Goal: Check status: Check status

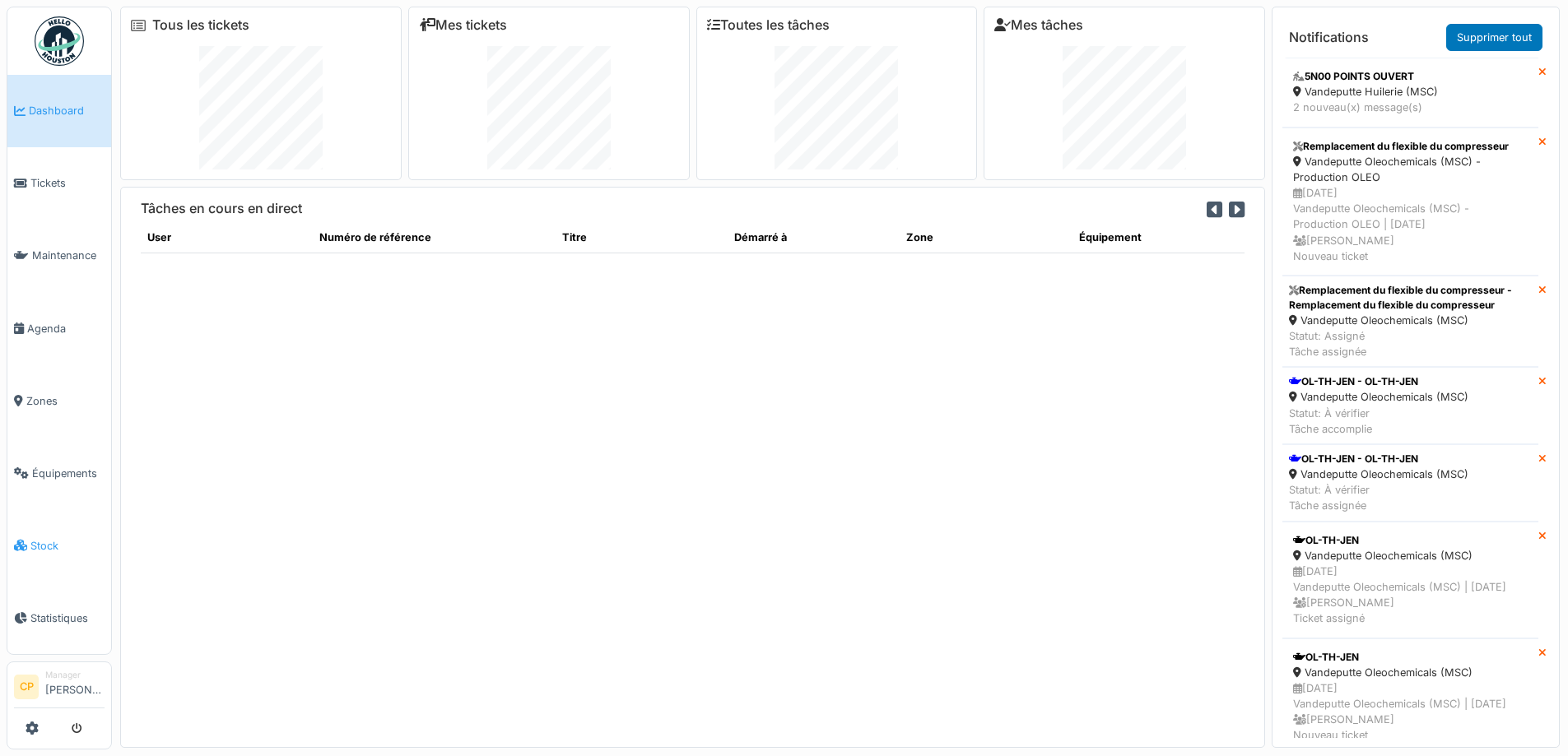
click at [44, 538] on span "Stock" at bounding box center [67, 546] width 74 height 15
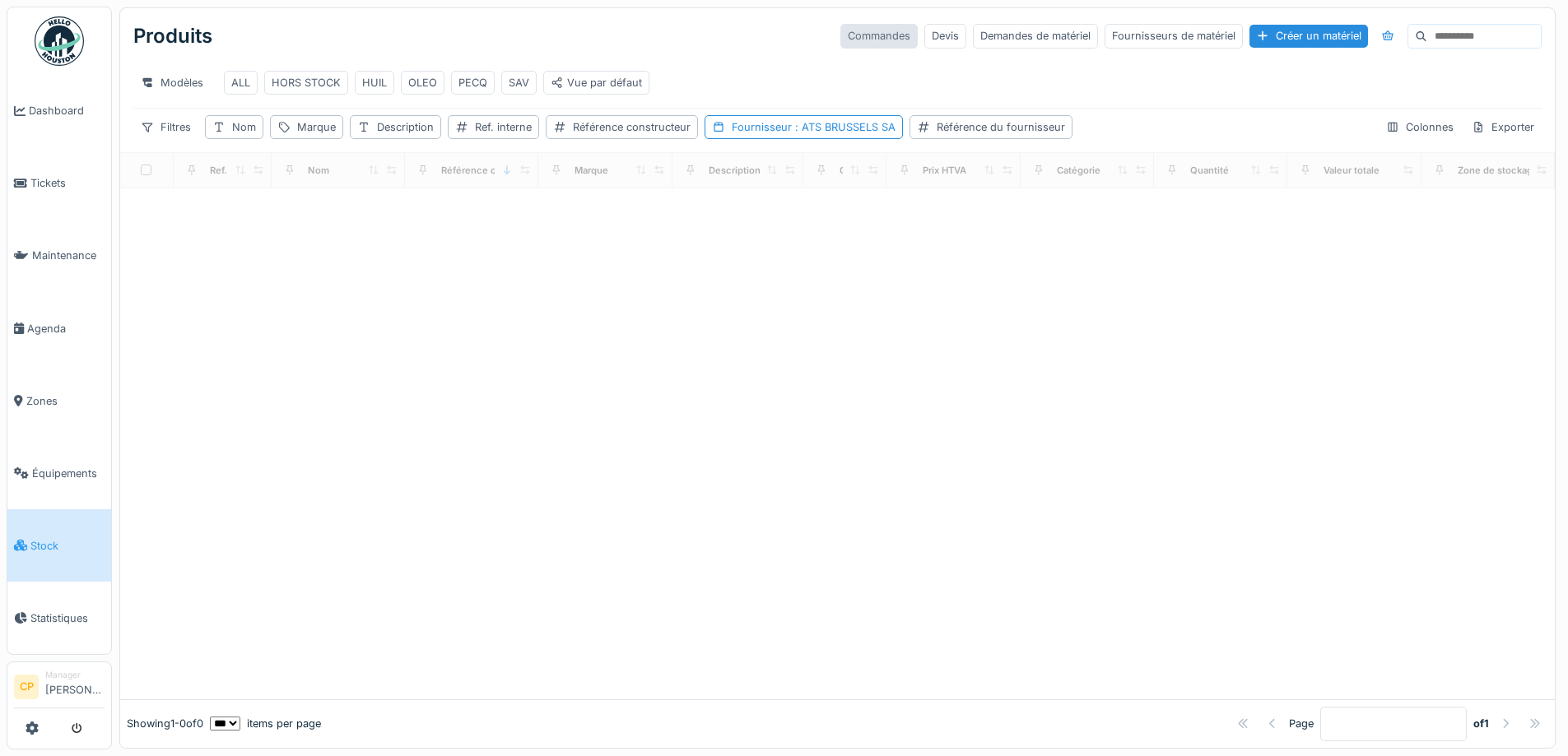
click at [840, 36] on div "Commandes" at bounding box center [878, 36] width 77 height 24
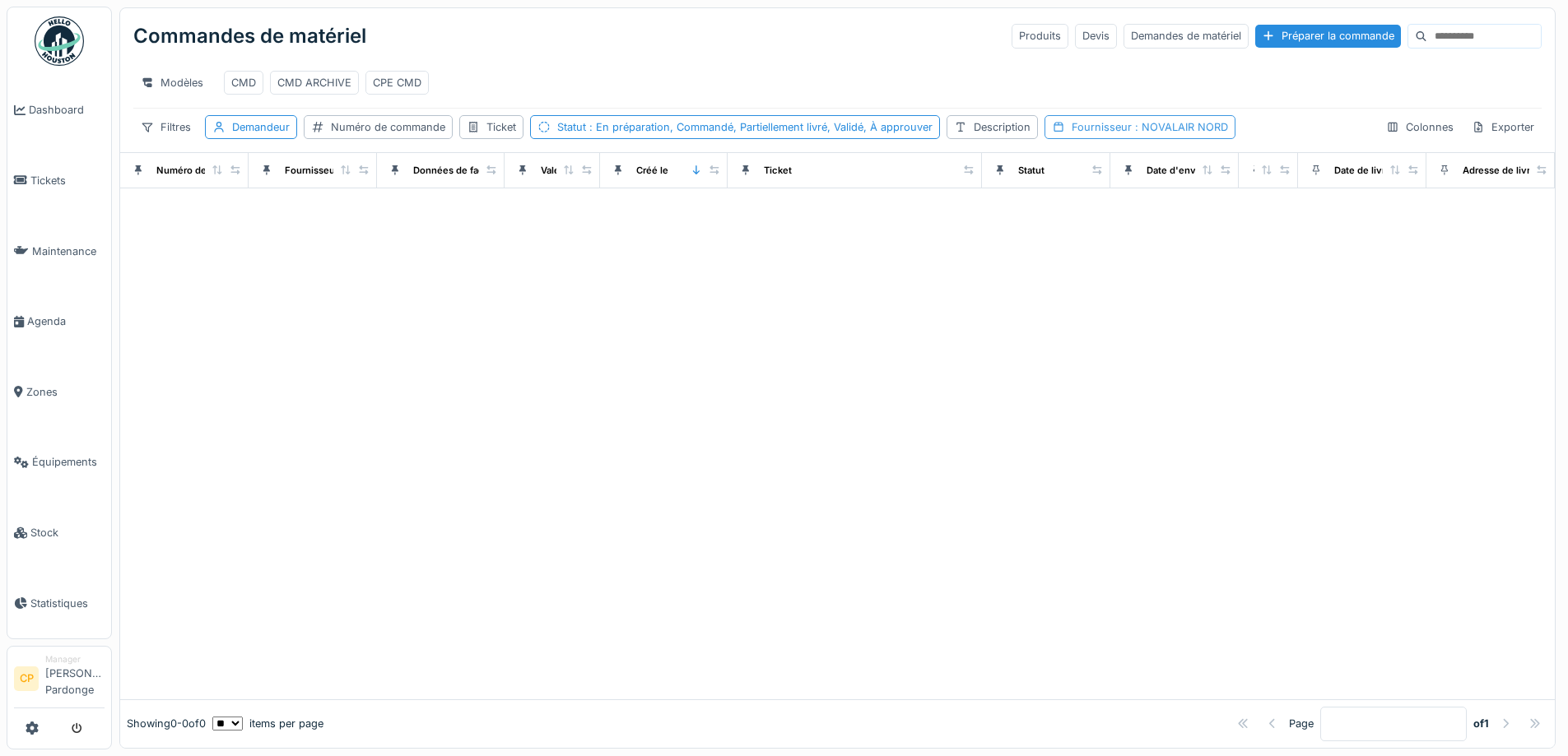
click at [1150, 133] on span ": NOVALAIR NORD" at bounding box center [1180, 128] width 97 height 13
click at [1169, 211] on icon at bounding box center [1169, 217] width 15 height 12
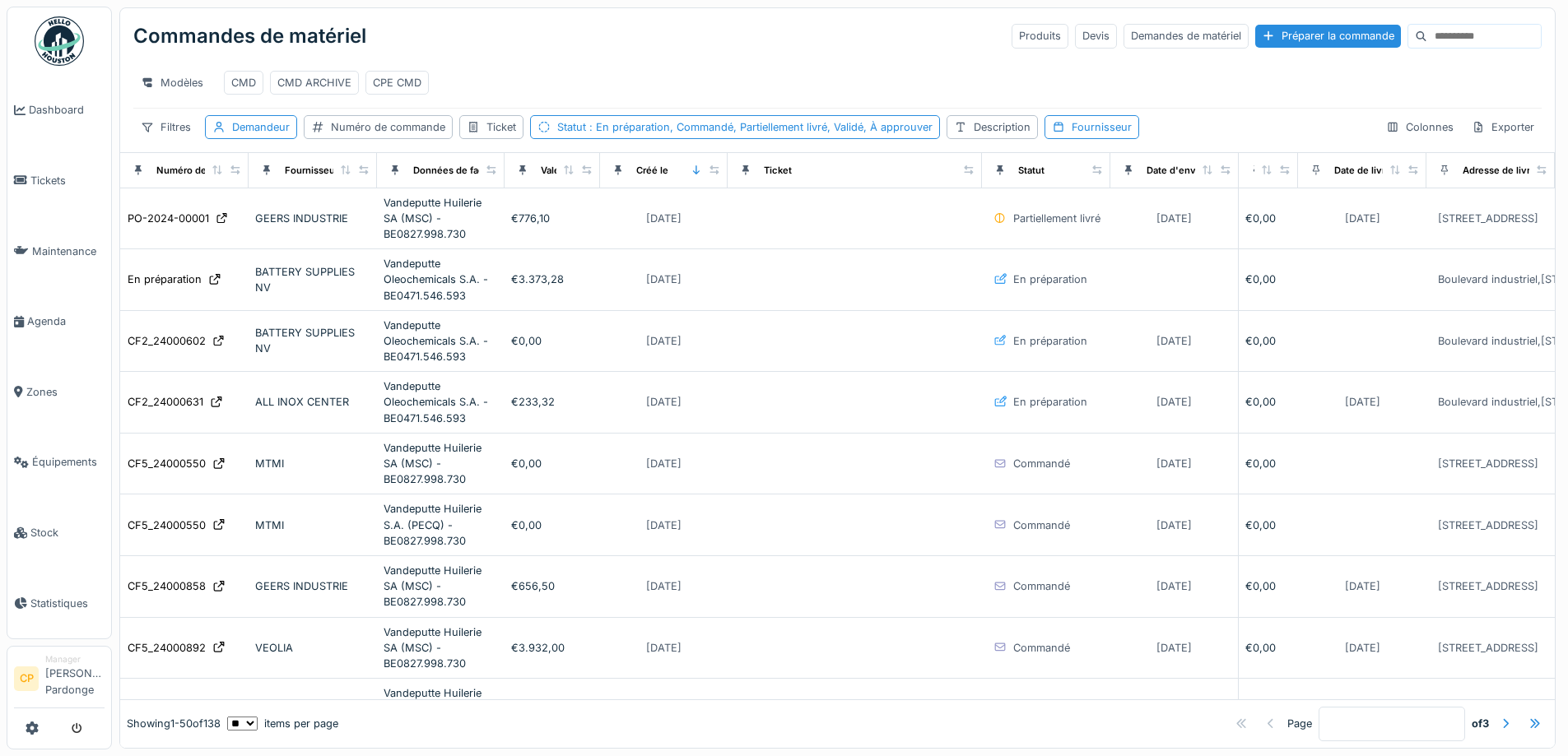
click at [852, 87] on div "Modèles CMD CMD ARCHIVE CPE CMD" at bounding box center [836, 82] width 1408 height 37
click at [1075, 135] on div "Fournisseur" at bounding box center [1102, 127] width 60 height 15
click at [1105, 224] on div "Fournisseur" at bounding box center [1102, 218] width 89 height 18
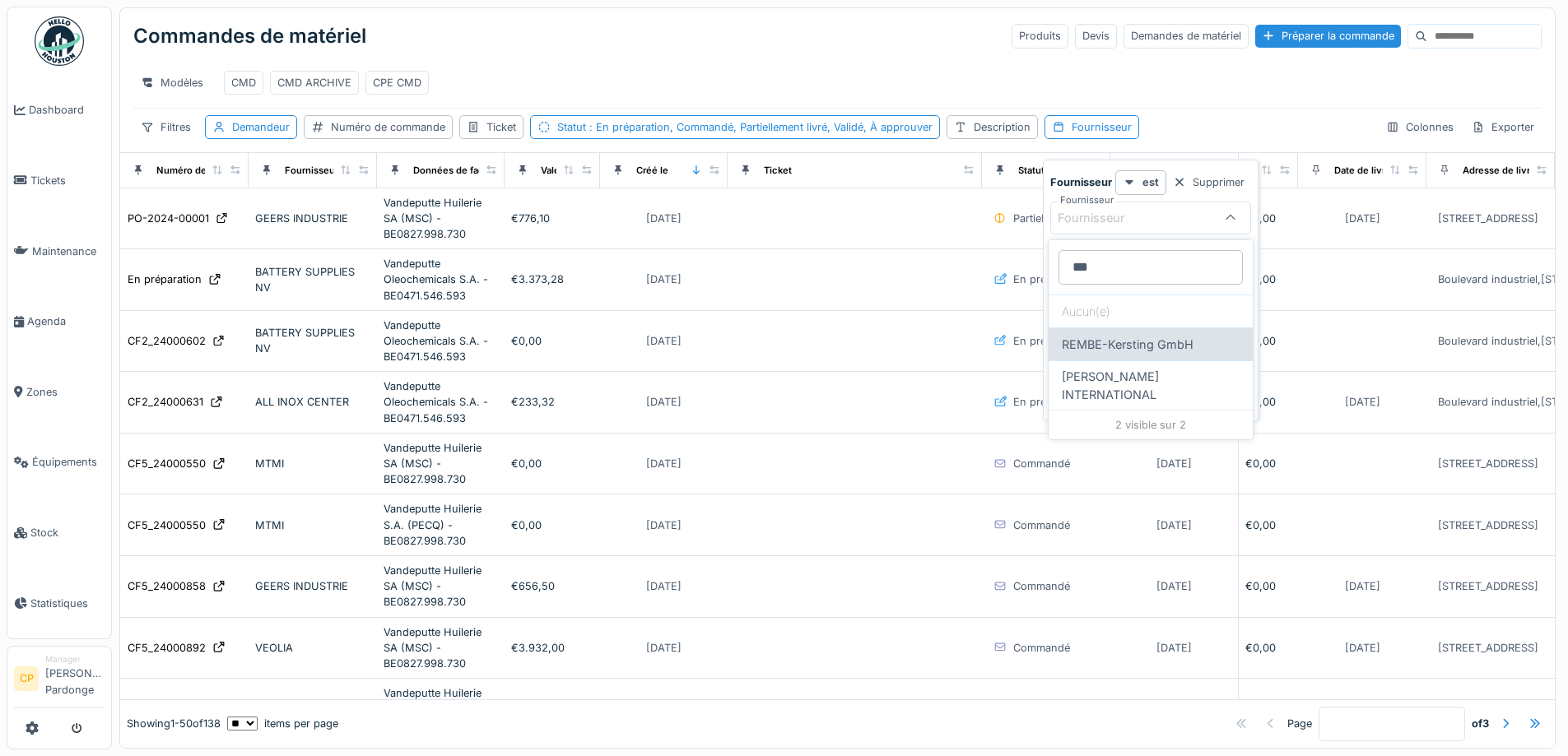
type input "***"
click at [1150, 340] on div "REMBE-Kersting GmbH" at bounding box center [1151, 343] width 204 height 33
type input "****"
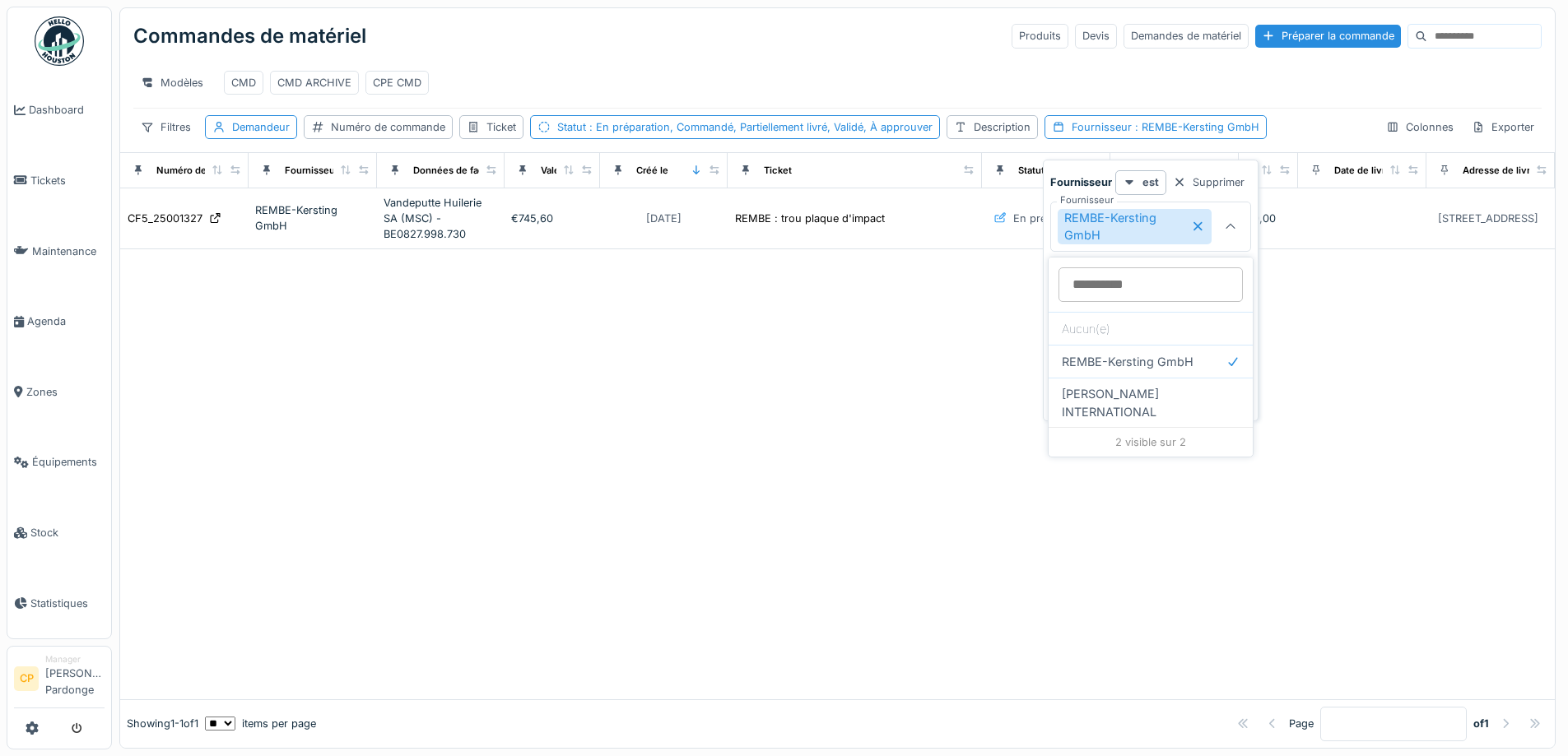
click at [1096, 86] on div "Modèles CMD CMD ARCHIVE CPE CMD" at bounding box center [836, 82] width 1408 height 37
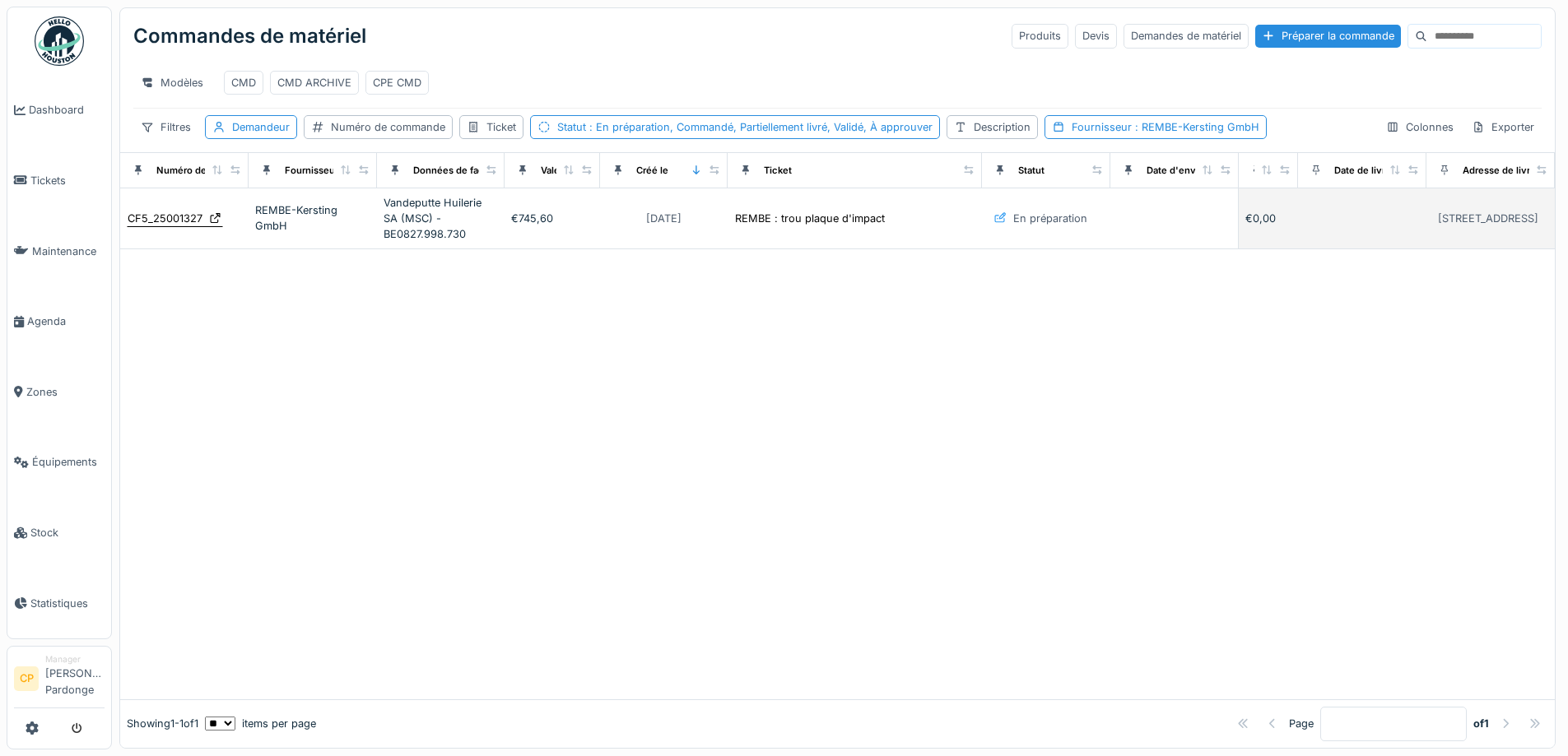
click at [177, 226] on div "CF5_25001327" at bounding box center [165, 218] width 75 height 15
click at [150, 226] on div "CF5_25001327" at bounding box center [165, 218] width 75 height 15
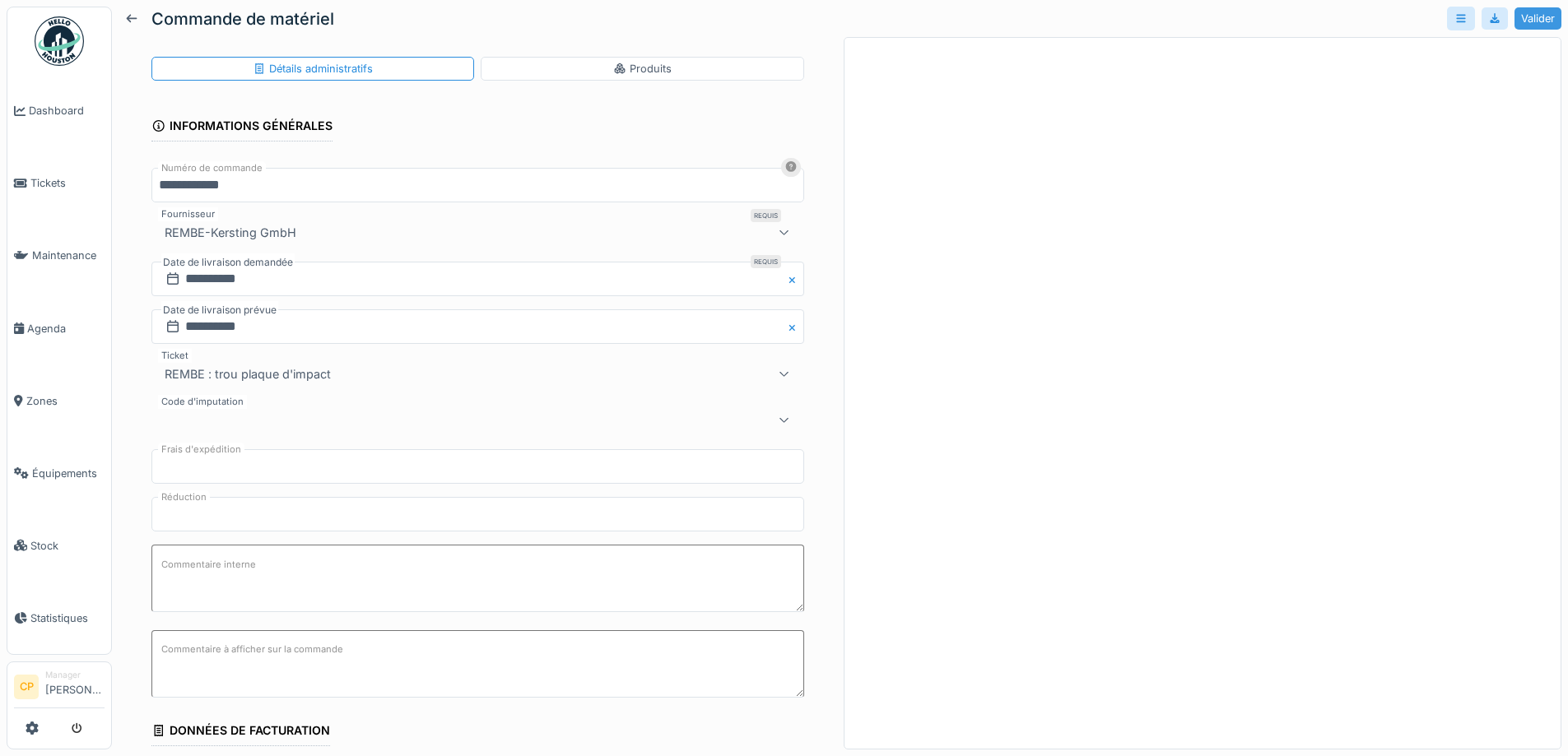
click at [1528, 12] on div "Valider" at bounding box center [1537, 18] width 46 height 22
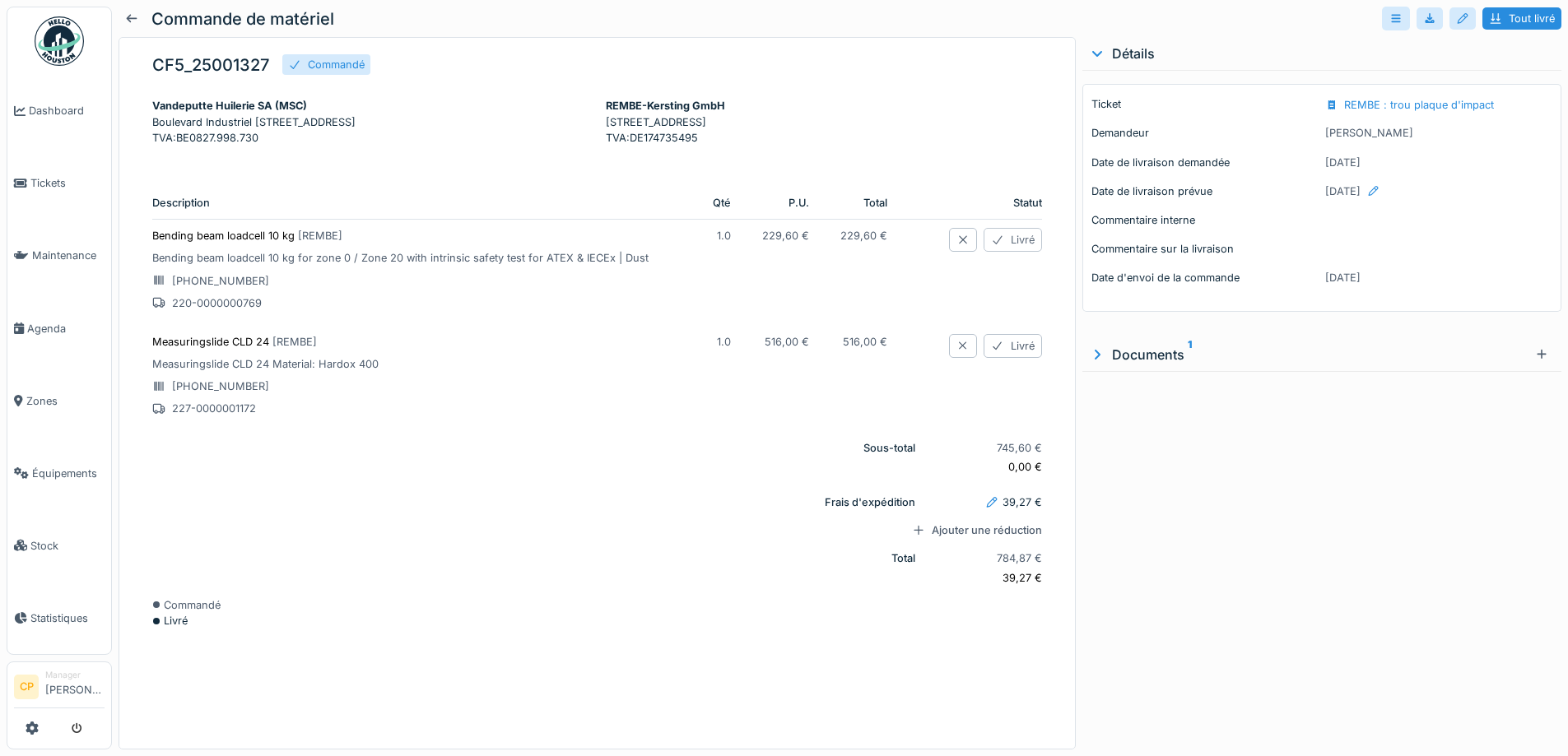
click at [983, 251] on div "Livré" at bounding box center [1012, 240] width 58 height 24
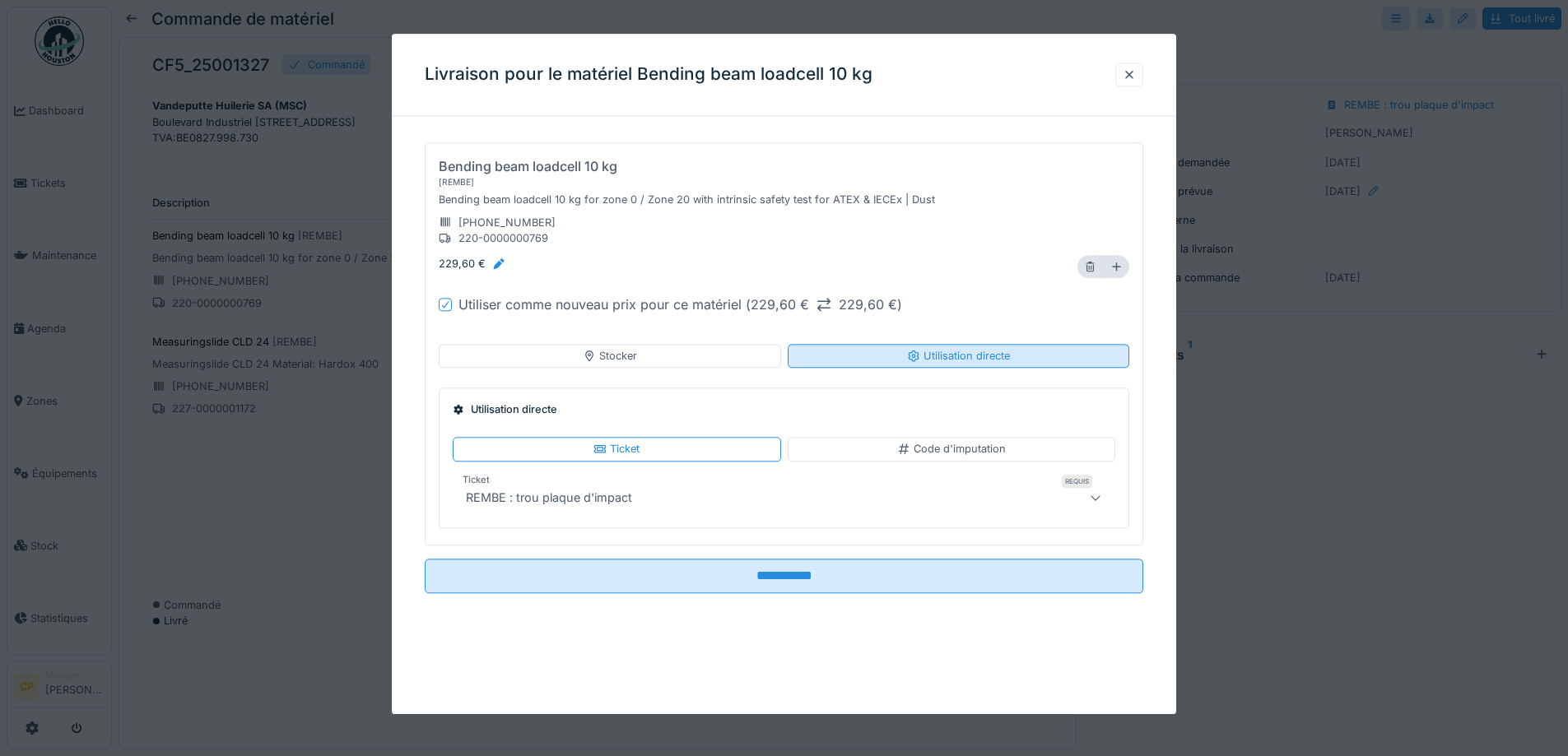
click at [985, 355] on div "Utilisation directe" at bounding box center [958, 355] width 103 height 15
click at [711, 355] on div "Stocker" at bounding box center [609, 356] width 342 height 24
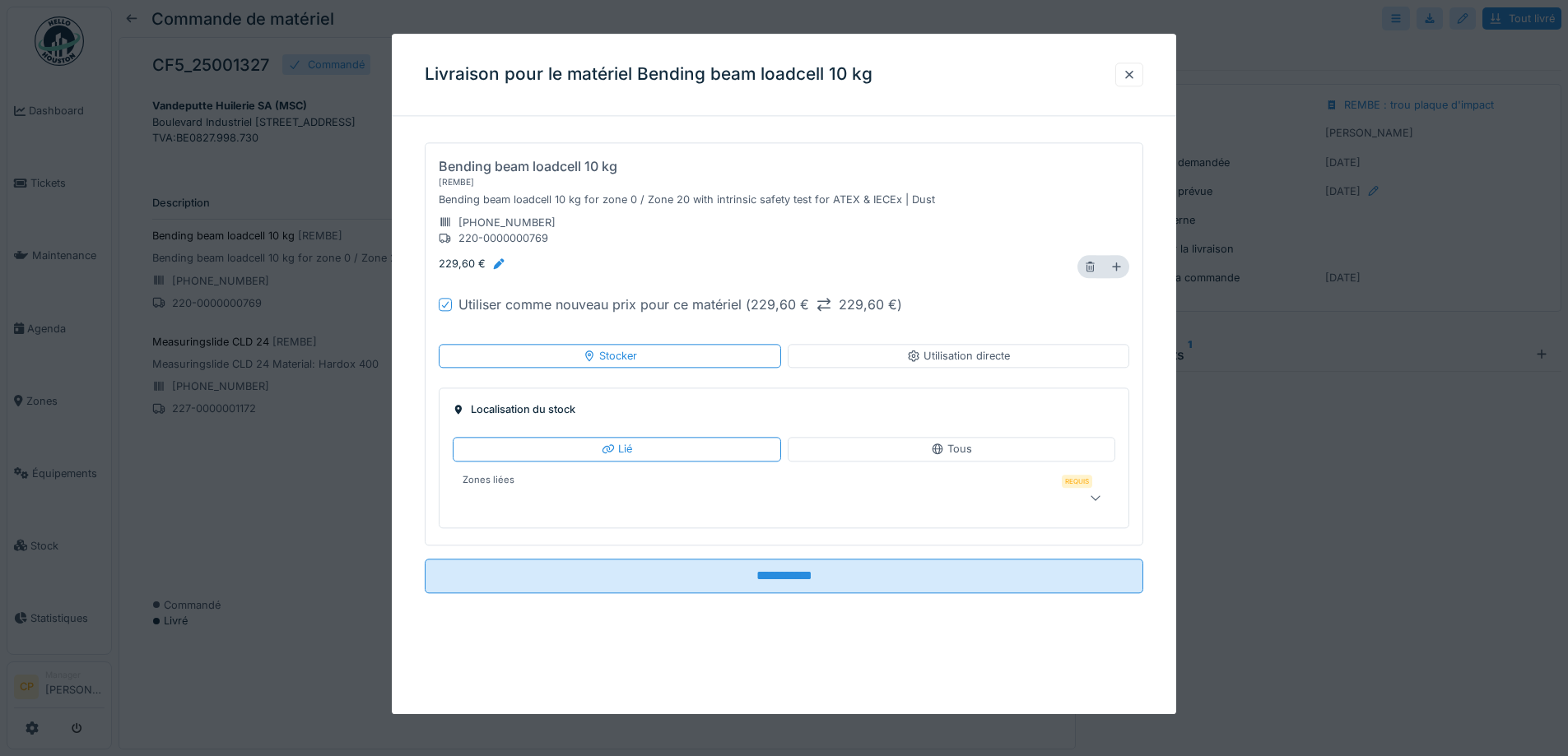
click at [816, 496] on div at bounding box center [744, 498] width 571 height 20
click at [950, 440] on div "Tous" at bounding box center [950, 450] width 327 height 24
click at [1025, 492] on div at bounding box center [744, 498] width 571 height 20
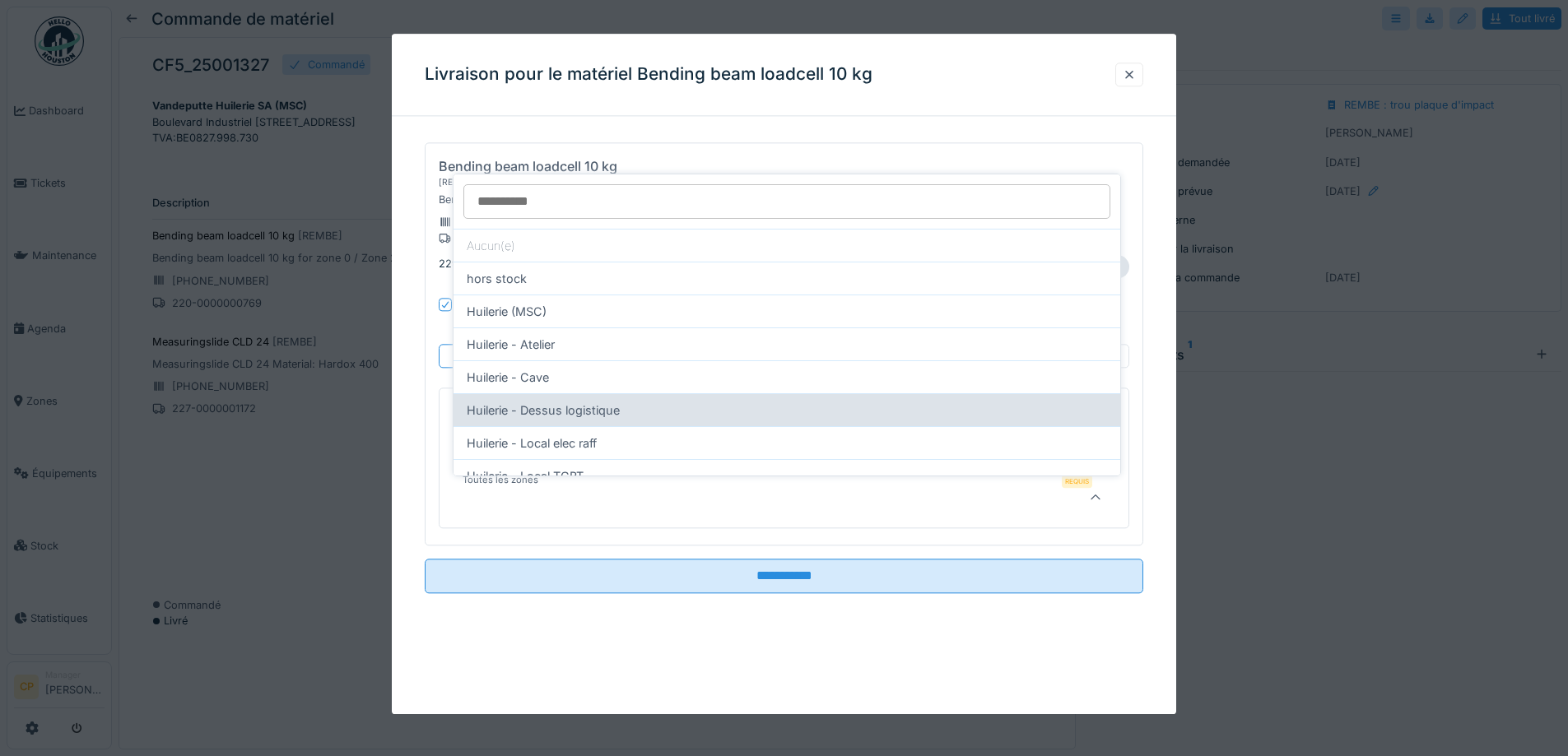
click at [608, 404] on div "Huilerie - Dessus logistique" at bounding box center [787, 410] width 667 height 33
type input "****"
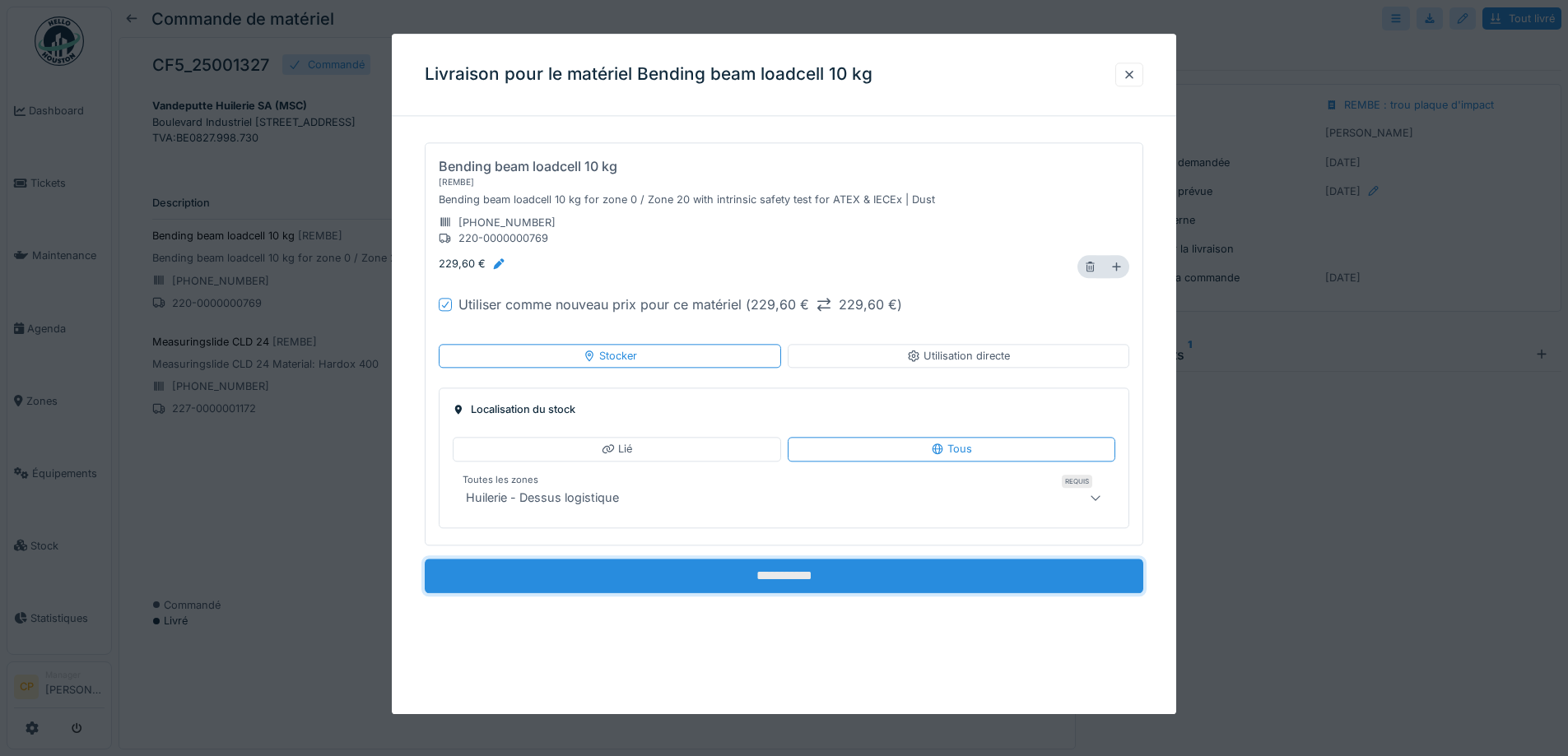
click at [801, 576] on input "**********" at bounding box center [784, 576] width 719 height 35
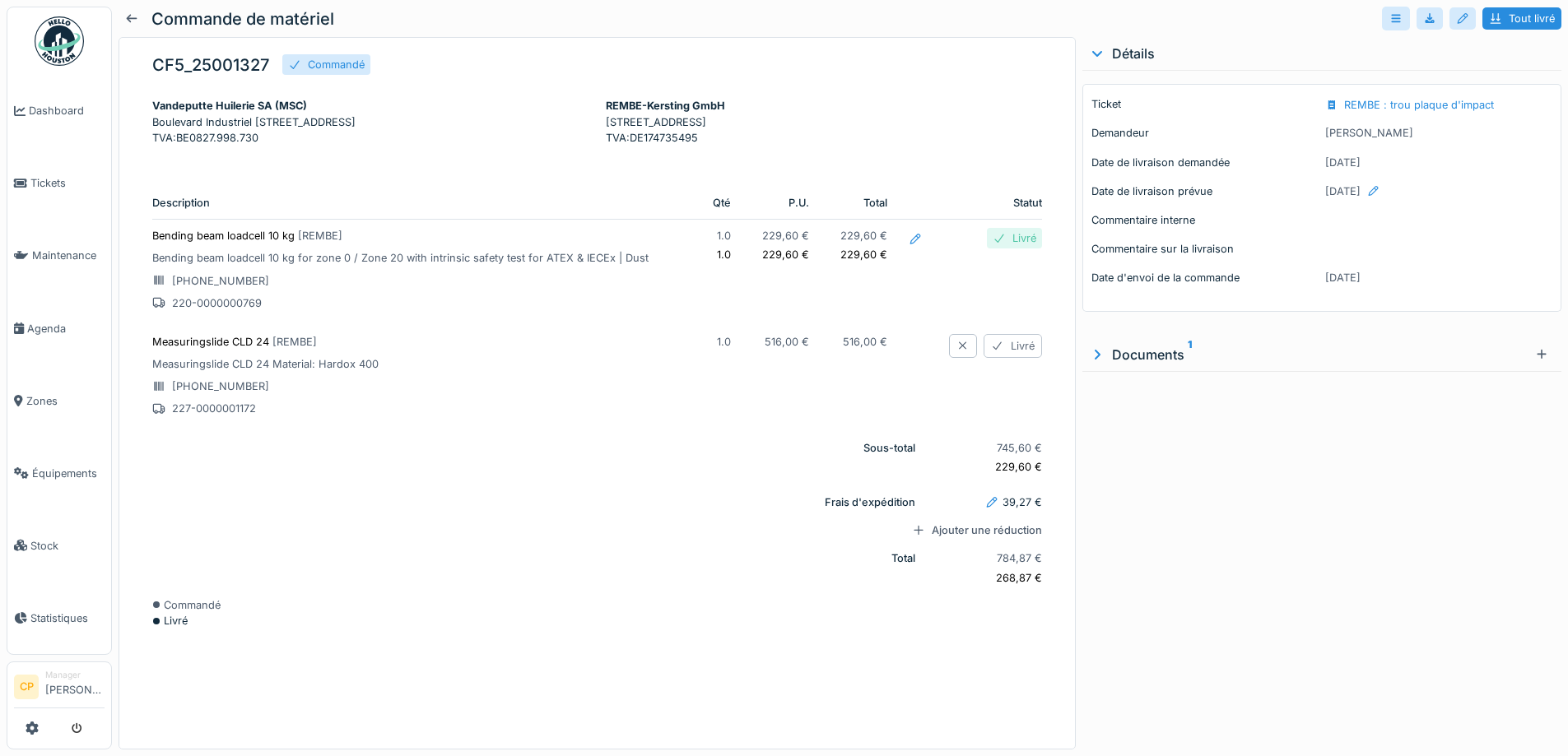
click at [983, 352] on div "Livré" at bounding box center [1012, 346] width 58 height 24
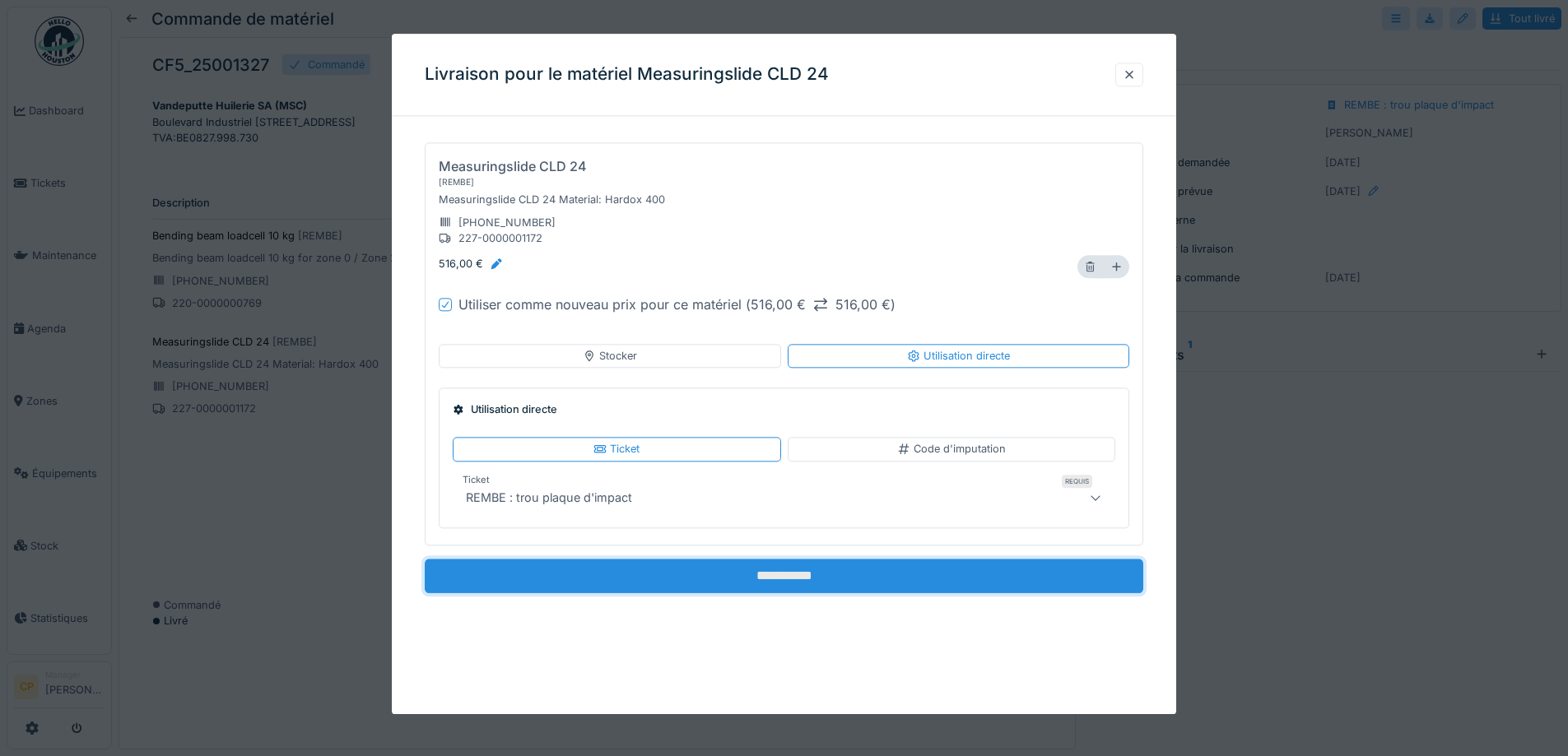
click at [833, 575] on input "**********" at bounding box center [784, 576] width 719 height 35
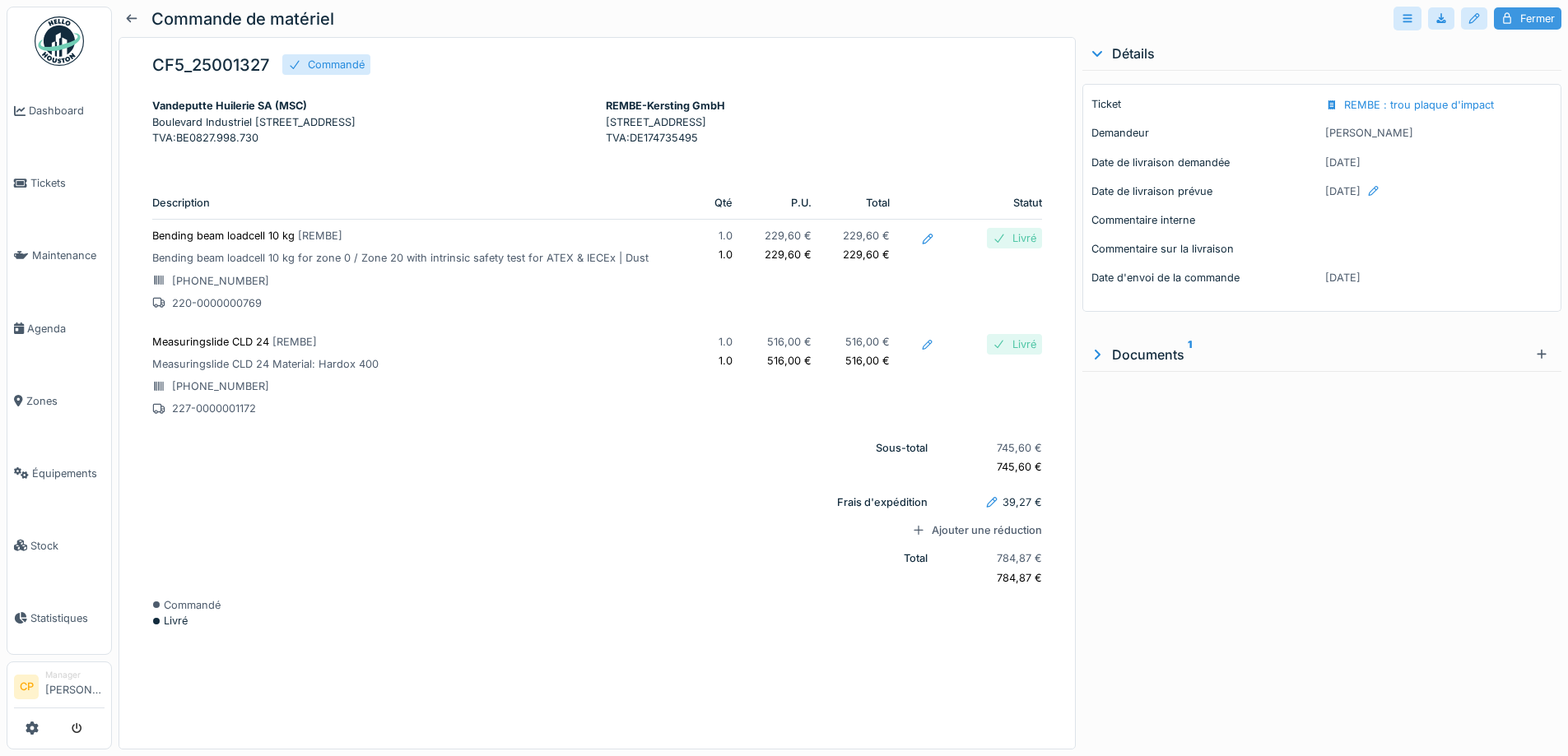
click at [1511, 16] on div "Fermer" at bounding box center [1527, 18] width 67 height 22
